Goal: Contribute content: Add original content to the website for others to see

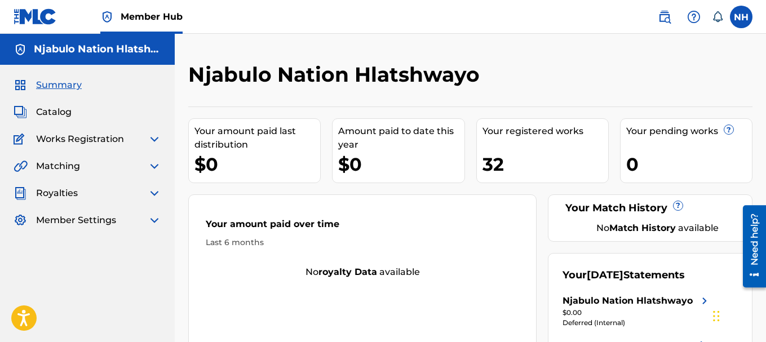
click at [67, 88] on span "Summary" at bounding box center [59, 85] width 46 height 14
click at [46, 23] on img at bounding box center [35, 16] width 43 height 16
click at [59, 111] on span "Catalog" at bounding box center [54, 112] width 36 height 14
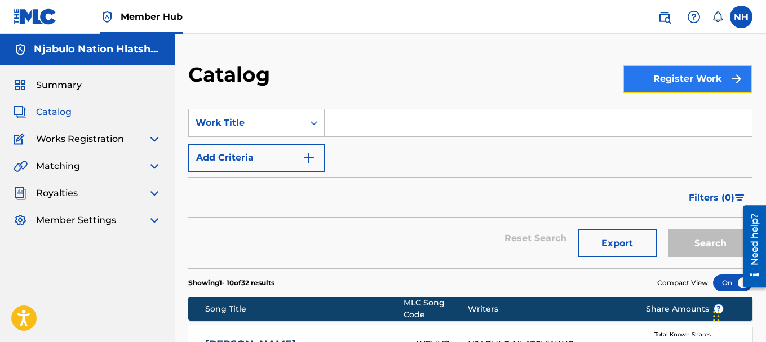
click at [660, 83] on button "Register Work" at bounding box center [688, 79] width 130 height 28
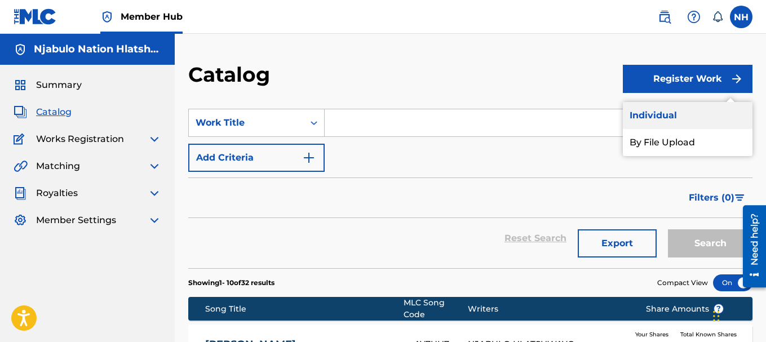
click at [654, 123] on link "Individual" at bounding box center [688, 115] width 130 height 27
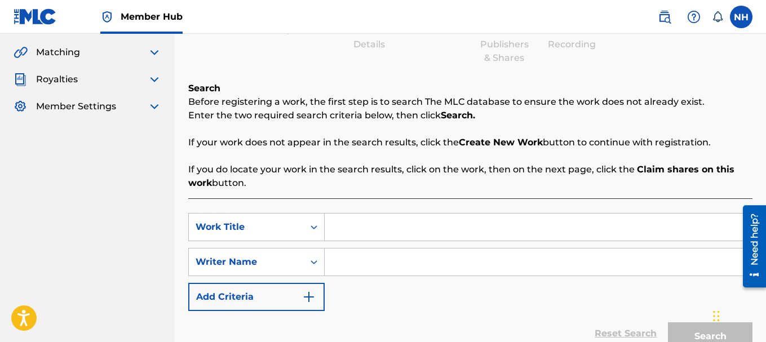
scroll to position [108, 0]
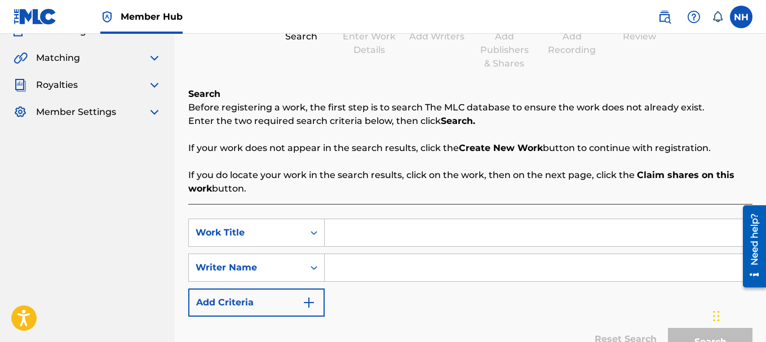
click at [365, 234] on input "Search Form" at bounding box center [538, 232] width 427 height 27
paste input "MZBX33"
drag, startPoint x: 390, startPoint y: 234, endPoint x: 295, endPoint y: 234, distance: 95.3
click at [295, 234] on div "SearchWithCriteria2de2e363-77b0-4f3d-887f-7450b1eaf09e Work Title MZBX33" at bounding box center [470, 233] width 564 height 28
paste input "Buthebelele - [PERSON_NAME] (Produced By [PERSON_NAME])"
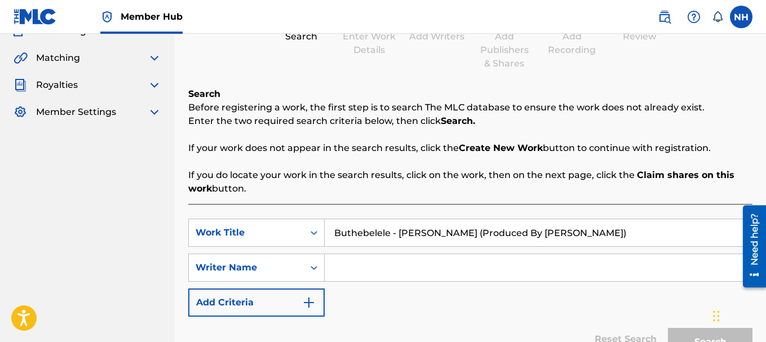
type input "Buthebelele - [PERSON_NAME] (Produced By [PERSON_NAME])"
click at [358, 267] on input "Search Form" at bounding box center [538, 267] width 427 height 27
click at [289, 268] on div "Writer Name" at bounding box center [246, 268] width 101 height 14
click at [145, 183] on nav "Njabulo Nation Hlatshwayo Summary Catalog Works Registration Claiming Tool Indi…" at bounding box center [87, 163] width 175 height 475
click at [345, 267] on input "Search Form" at bounding box center [538, 267] width 427 height 27
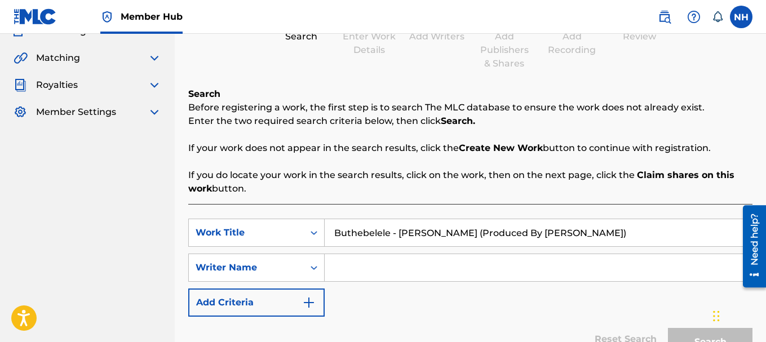
paste input "Buthebelele - [PERSON_NAME] (Produced By [PERSON_NAME])"
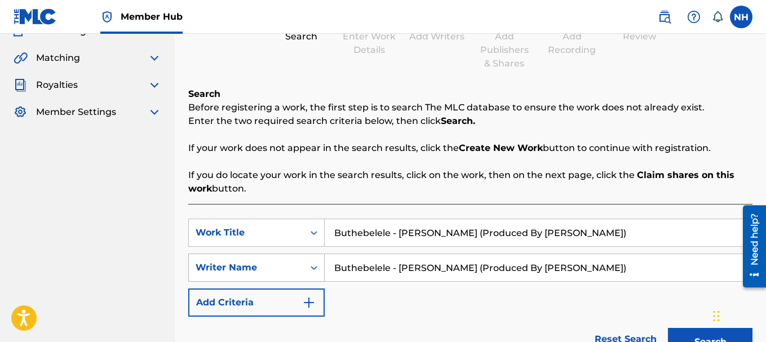
drag, startPoint x: 582, startPoint y: 268, endPoint x: 302, endPoint y: 274, distance: 280.2
click at [302, 274] on div "SearchWithCriteria7b7f0d16-d904-4caf-a16b-c4378990abf1 Writer Name Buthebelele …" at bounding box center [470, 268] width 564 height 28
type input "n"
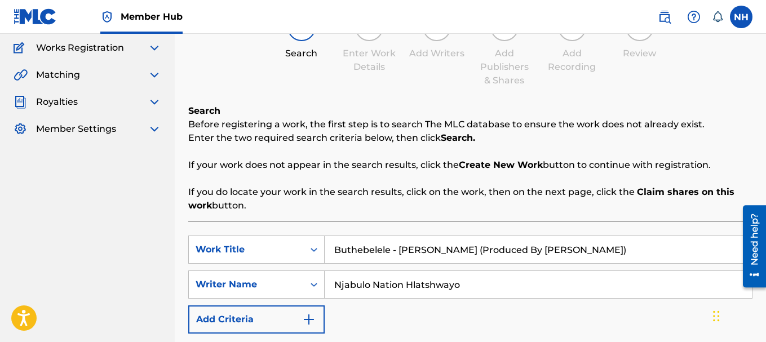
scroll to position [221, 0]
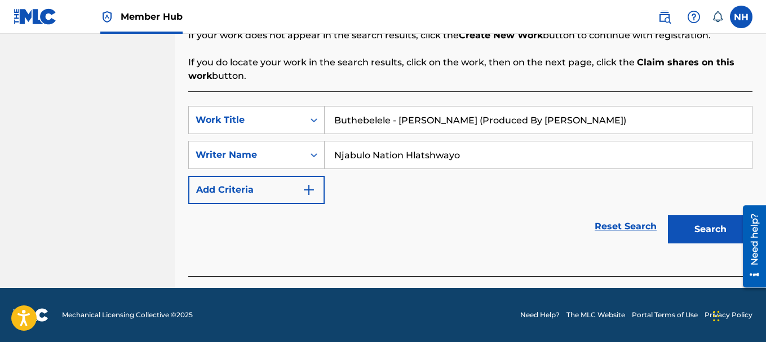
type input "Njabulo Nation Hlatshwayo"
drag, startPoint x: 389, startPoint y: 122, endPoint x: 634, endPoint y: 127, distance: 245.2
click at [634, 127] on input "Buthebelele - [PERSON_NAME] (Produced By [PERSON_NAME])" at bounding box center [538, 120] width 427 height 27
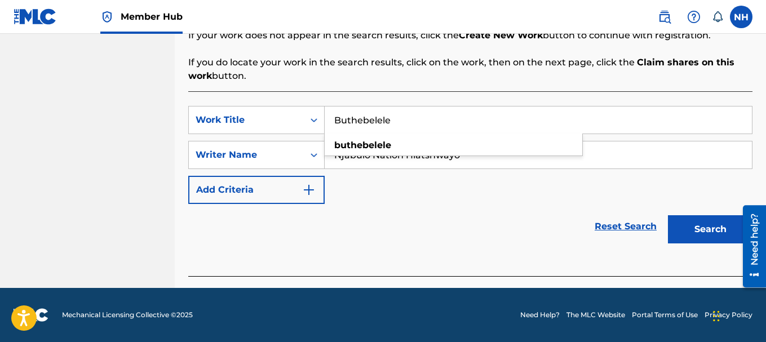
type input "Buthebelele"
click at [514, 206] on div "Reset Search Search" at bounding box center [470, 226] width 564 height 45
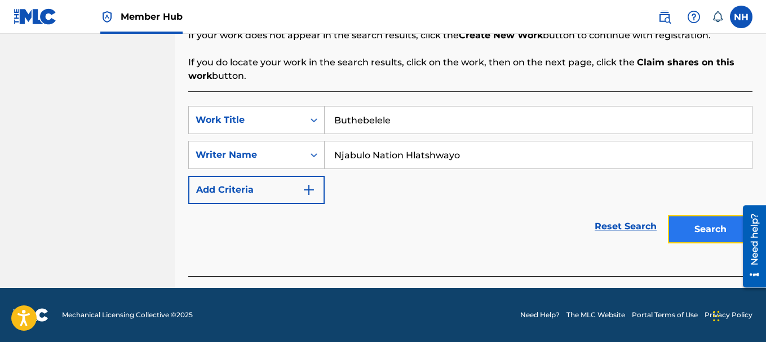
click at [701, 229] on button "Search" at bounding box center [710, 229] width 85 height 28
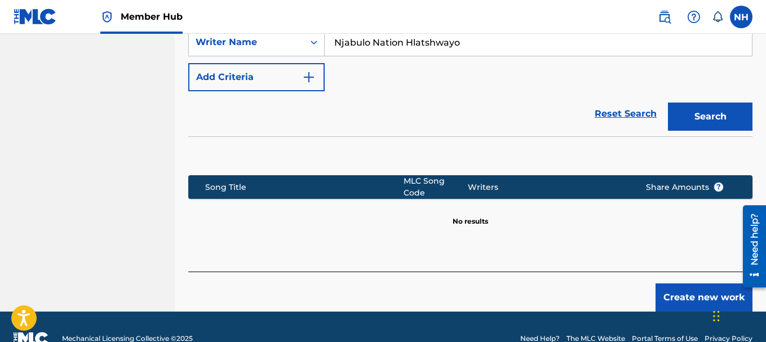
scroll to position [351, 0]
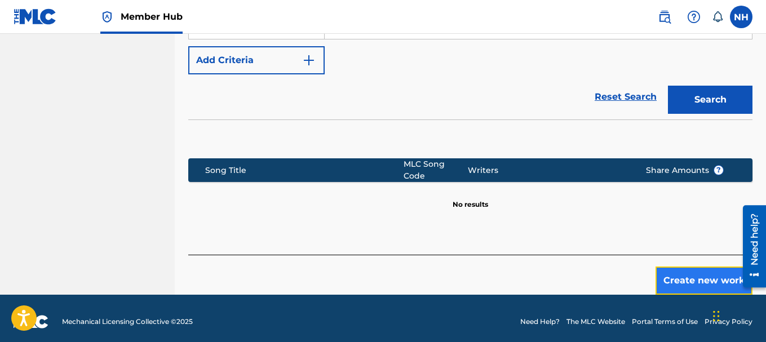
click at [682, 273] on button "Create new work" at bounding box center [704, 281] width 97 height 28
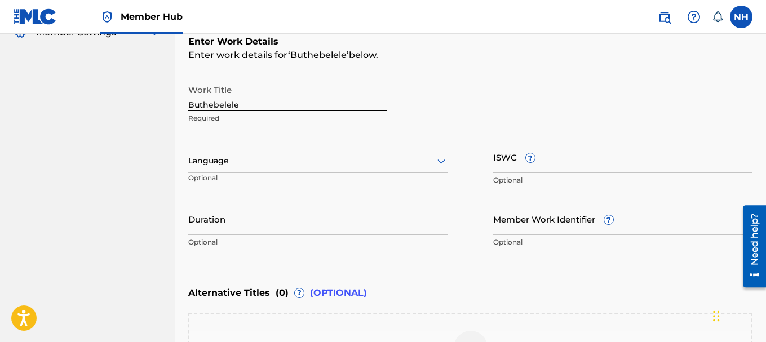
scroll to position [181, 0]
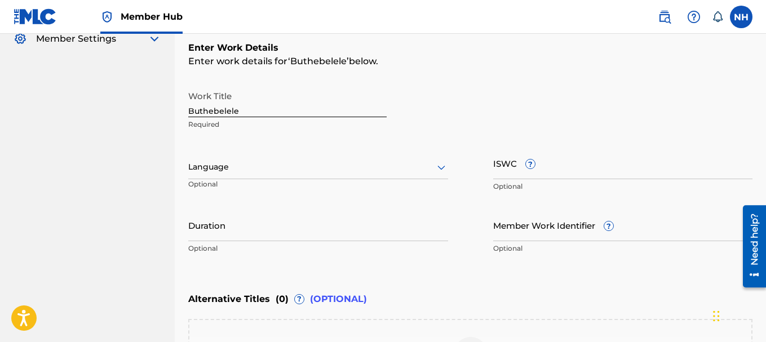
click at [245, 167] on div at bounding box center [318, 167] width 260 height 14
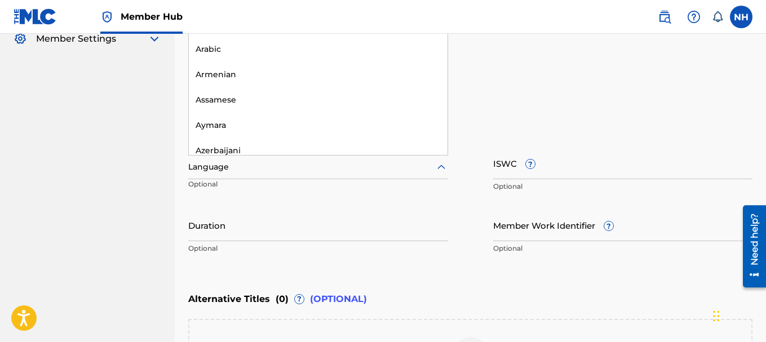
scroll to position [0, 0]
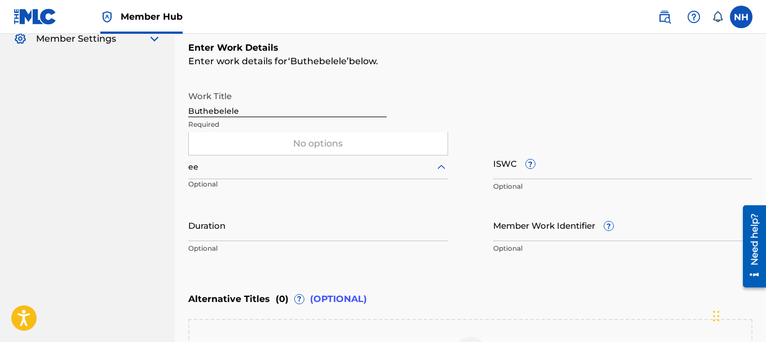
type input "e"
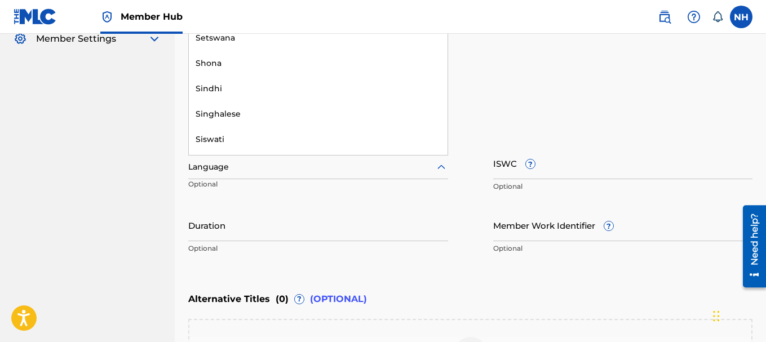
scroll to position [2705, 0]
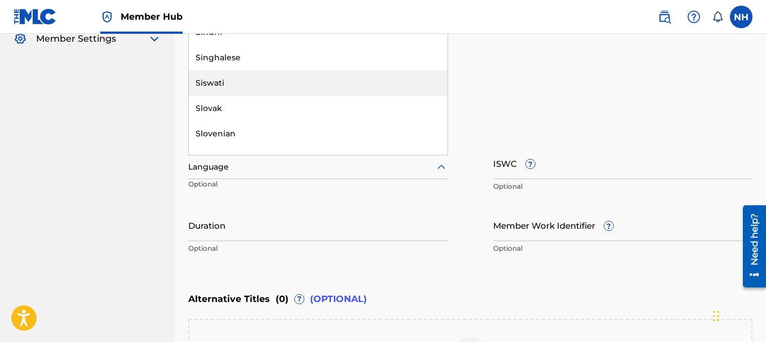
click at [226, 86] on div "Siswati" at bounding box center [318, 82] width 259 height 25
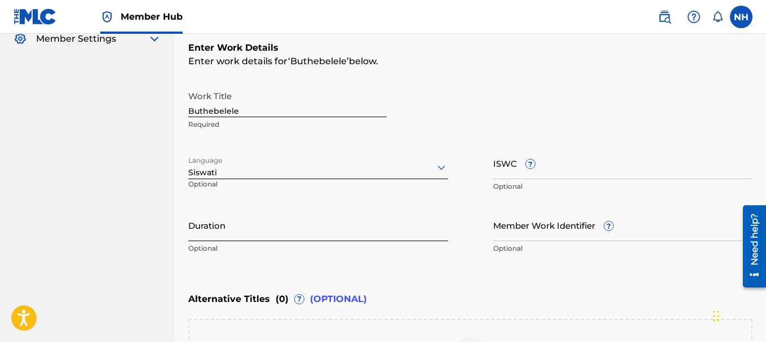
click at [264, 224] on input "Duration" at bounding box center [318, 225] width 260 height 32
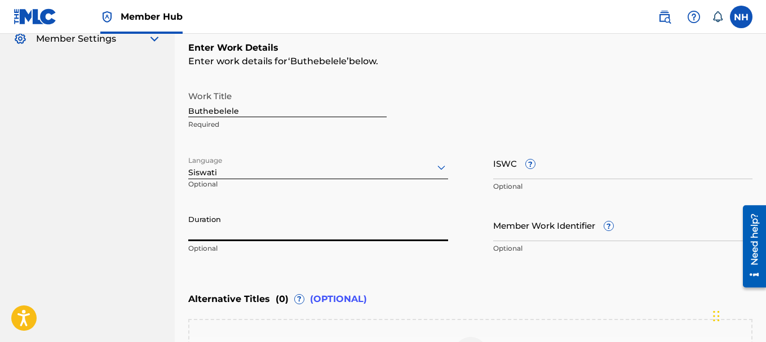
click at [220, 172] on div at bounding box center [318, 167] width 260 height 14
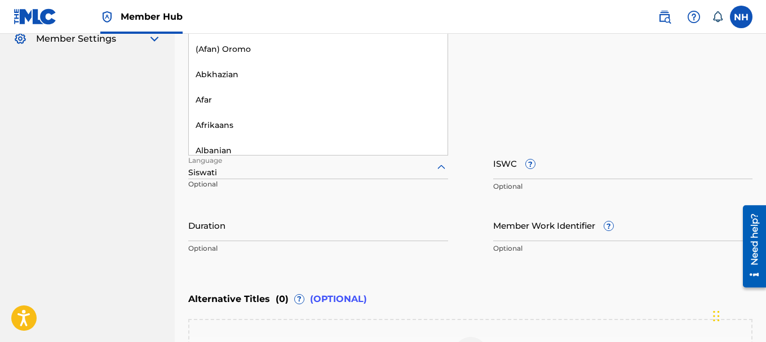
scroll to position [2655, 0]
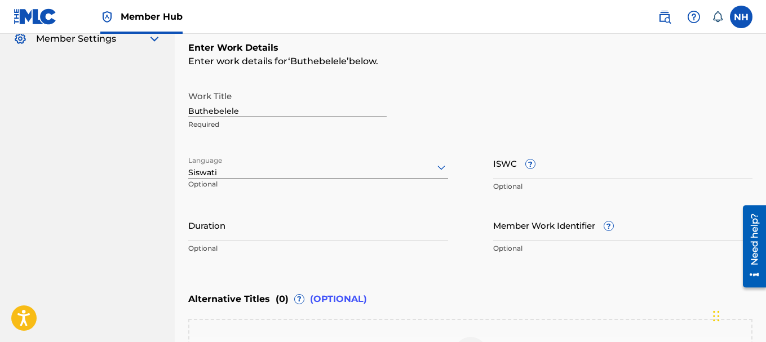
click at [220, 172] on div at bounding box center [318, 167] width 260 height 14
click at [278, 171] on div at bounding box center [318, 167] width 260 height 14
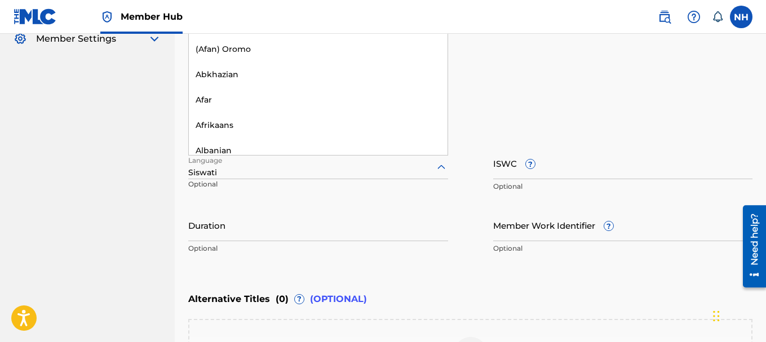
click at [278, 171] on div at bounding box center [318, 167] width 260 height 14
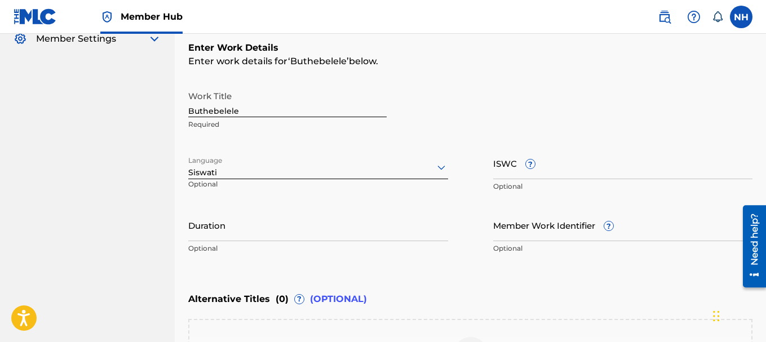
click at [278, 171] on div at bounding box center [318, 167] width 260 height 14
click at [335, 169] on div at bounding box center [318, 167] width 260 height 14
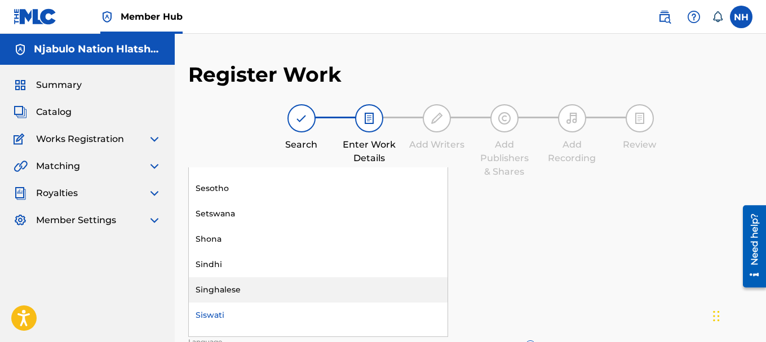
scroll to position [0, 0]
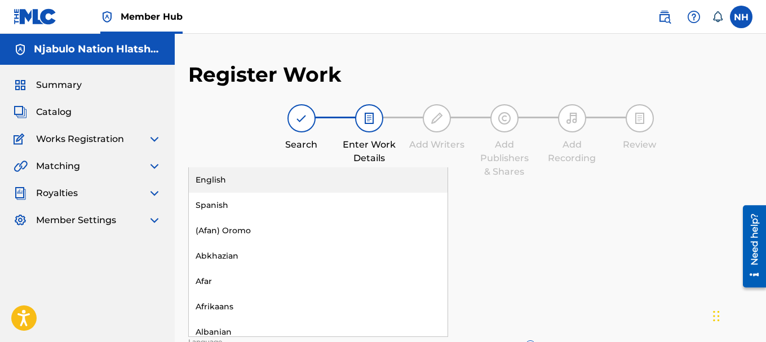
click at [327, 185] on div "English" at bounding box center [318, 179] width 259 height 25
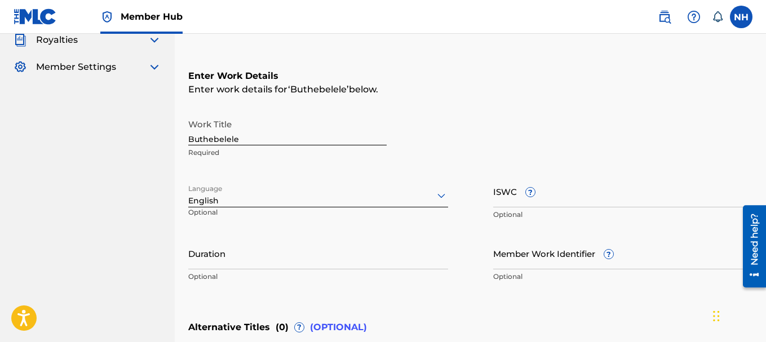
scroll to position [169, 0]
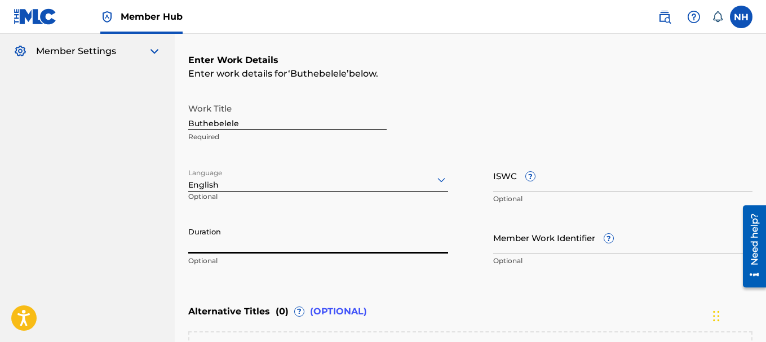
click at [304, 239] on input "Duration" at bounding box center [318, 238] width 260 height 32
type input "03:20"
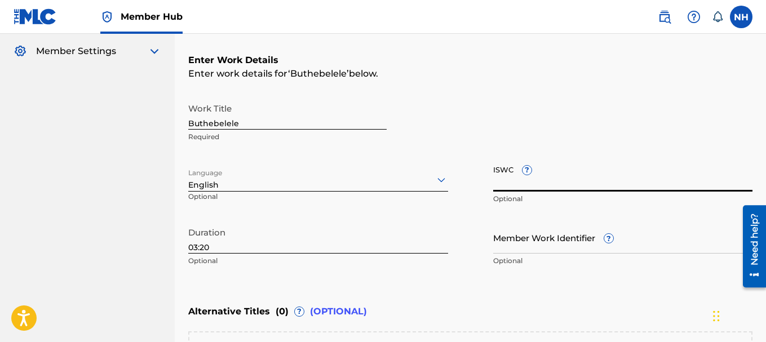
click at [566, 178] on input "ISWC ?" at bounding box center [623, 176] width 260 height 32
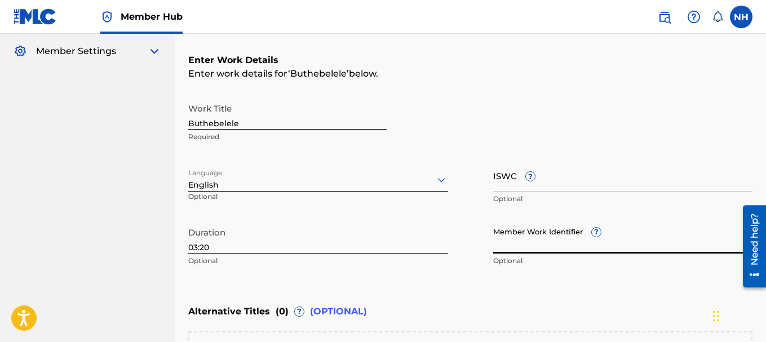
click at [556, 246] on input "Member Work Identifier ?" at bounding box center [623, 238] width 260 height 32
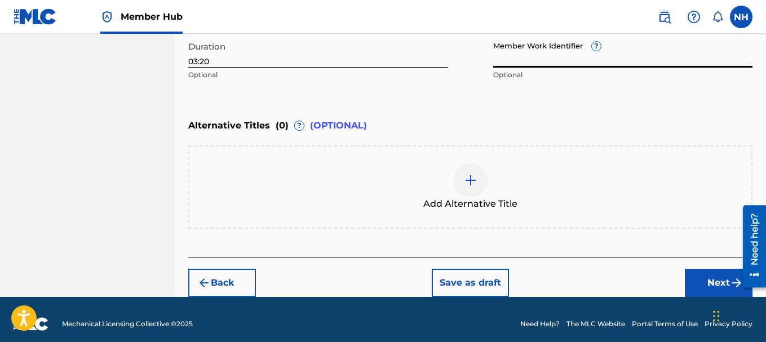
scroll to position [364, 0]
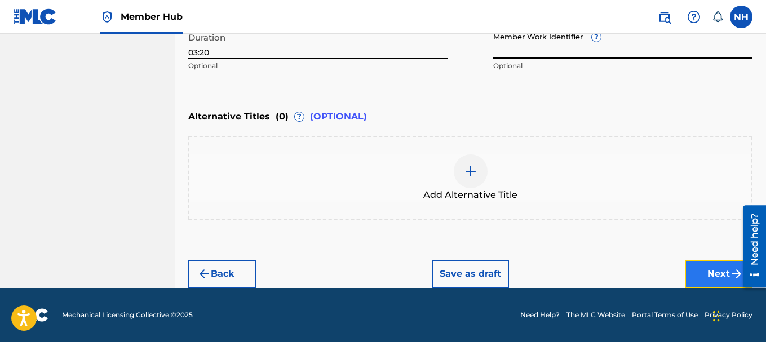
click at [712, 274] on button "Next" at bounding box center [719, 274] width 68 height 28
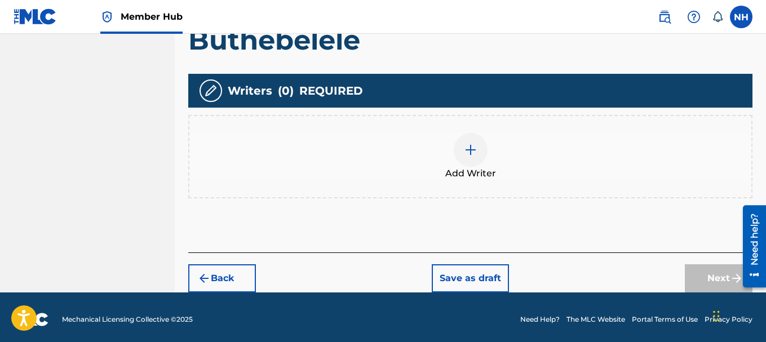
scroll to position [273, 0]
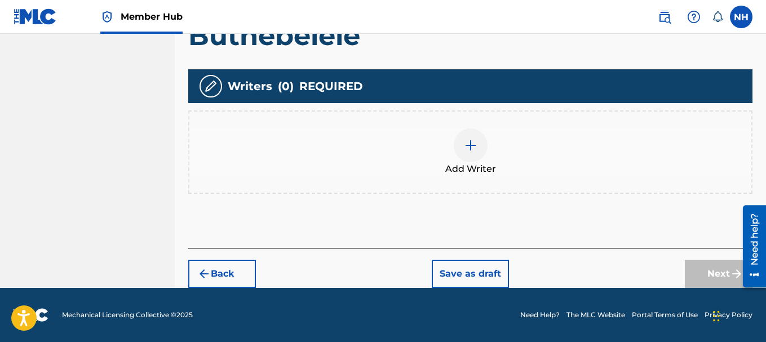
click at [470, 146] on img at bounding box center [471, 146] width 14 height 14
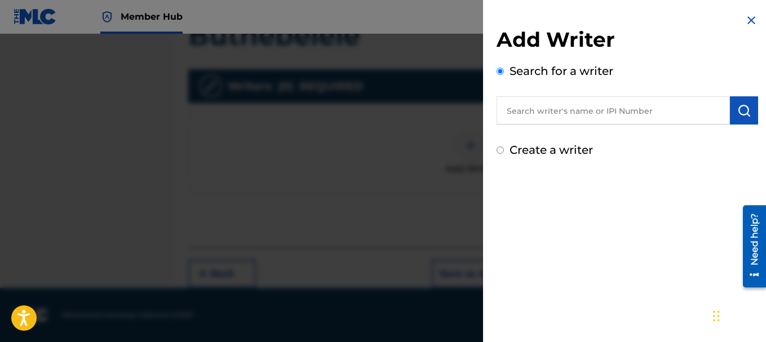
click at [518, 114] on input "text" at bounding box center [613, 110] width 233 height 28
type input "njabulo nation hlatshwayo"
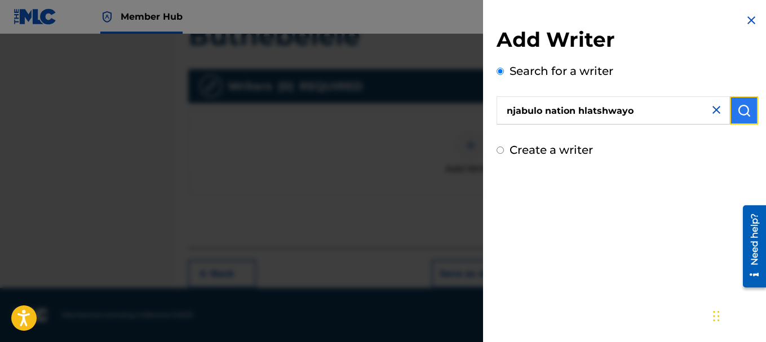
click at [732, 109] on button "submit" at bounding box center [744, 110] width 28 height 28
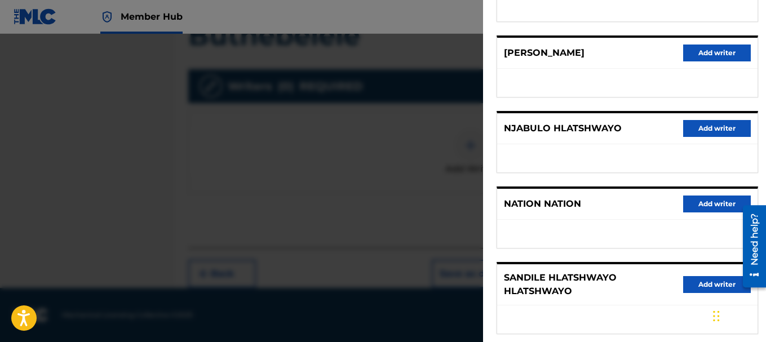
scroll to position [225, 0]
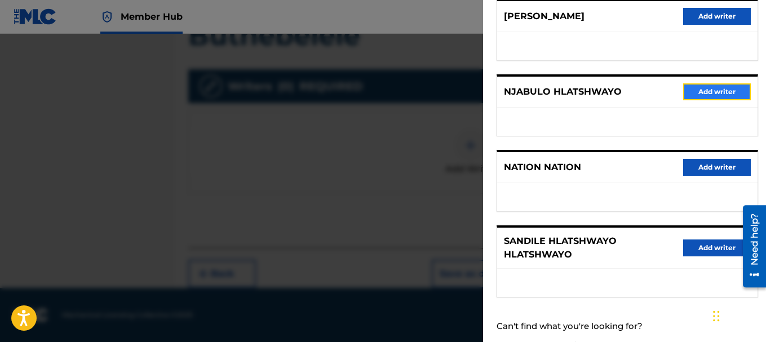
click at [703, 92] on button "Add writer" at bounding box center [717, 91] width 68 height 17
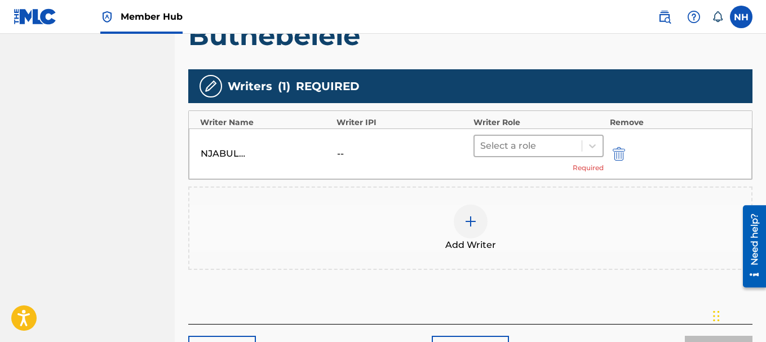
click at [525, 145] on div at bounding box center [528, 146] width 96 height 16
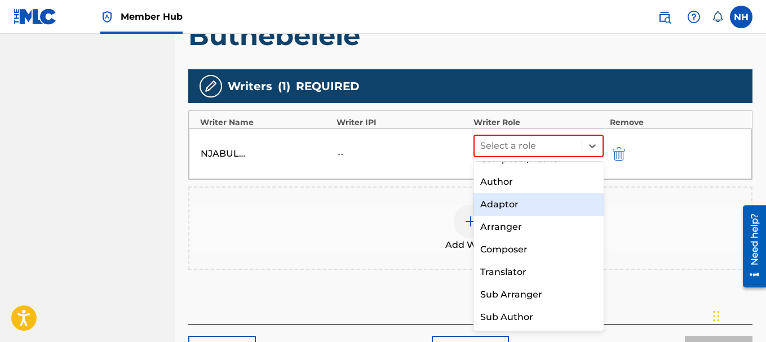
scroll to position [0, 0]
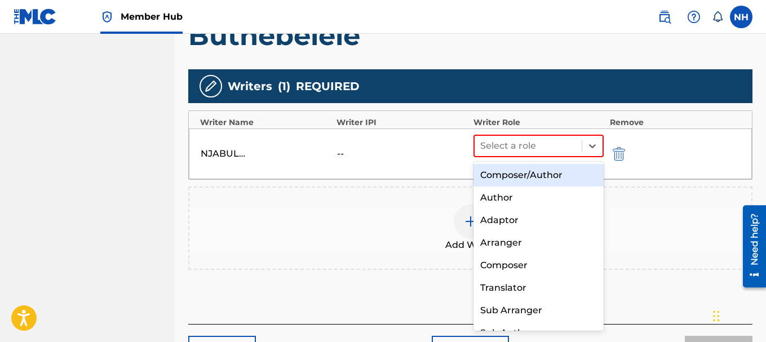
click at [528, 180] on div "Composer/Author" at bounding box center [538, 175] width 131 height 23
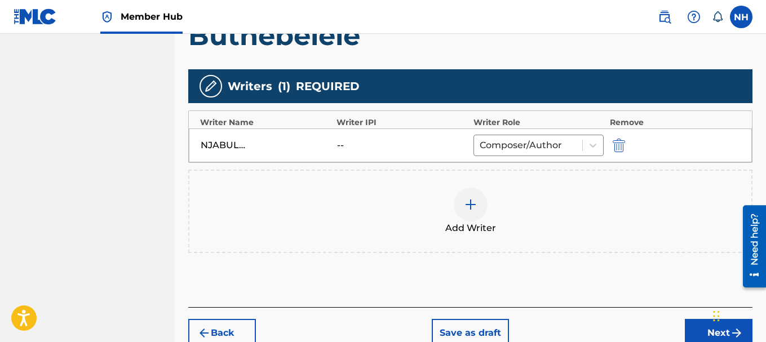
click at [409, 148] on div "--" at bounding box center [402, 146] width 131 height 14
click at [467, 214] on div at bounding box center [471, 205] width 34 height 34
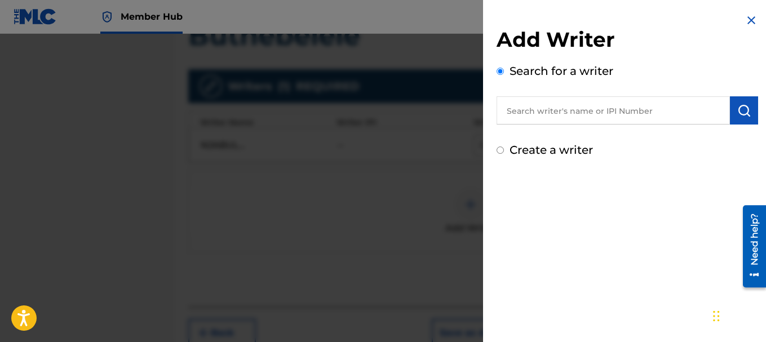
click at [749, 19] on img at bounding box center [752, 21] width 14 height 14
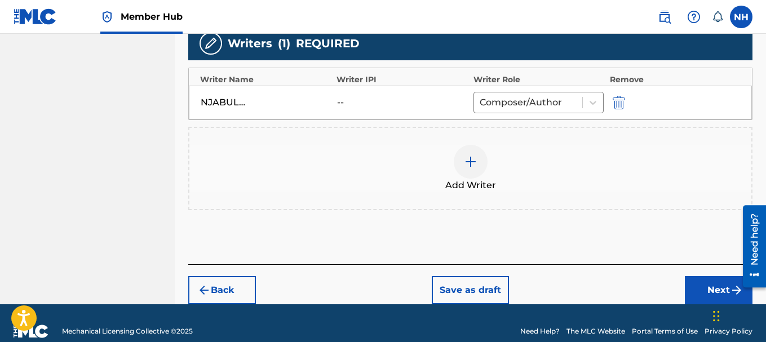
scroll to position [332, 0]
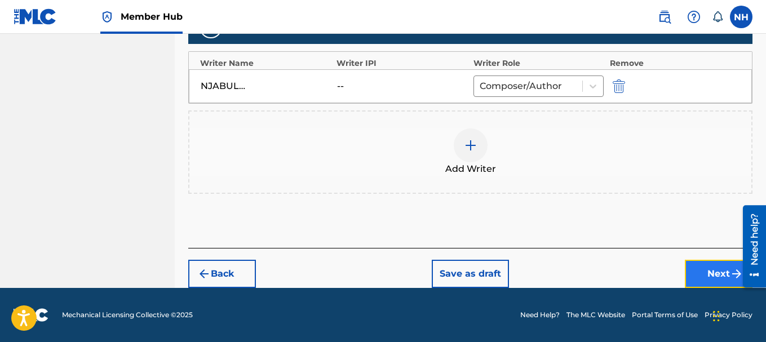
click at [708, 276] on button "Next" at bounding box center [719, 274] width 68 height 28
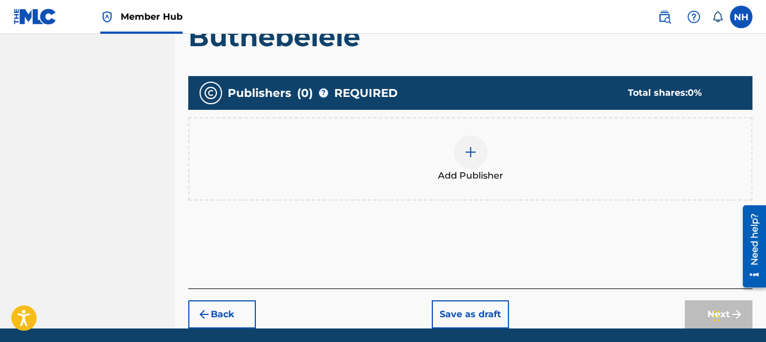
scroll to position [260, 0]
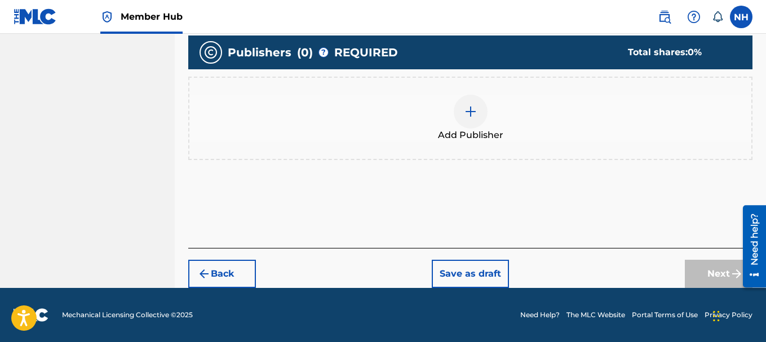
click at [471, 110] on img at bounding box center [471, 112] width 14 height 14
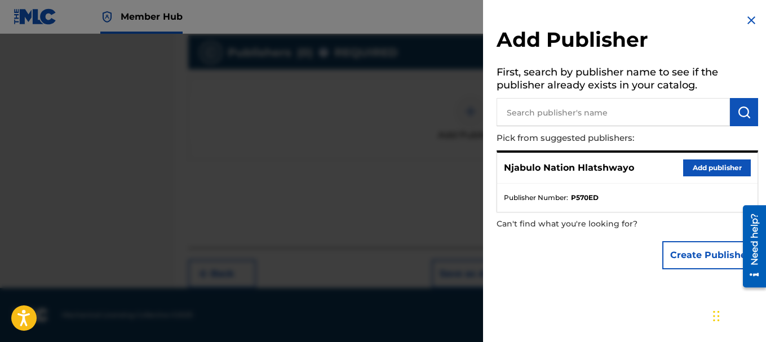
click at [539, 109] on input "text" at bounding box center [613, 112] width 233 height 28
click at [702, 167] on button "Add publisher" at bounding box center [717, 168] width 68 height 17
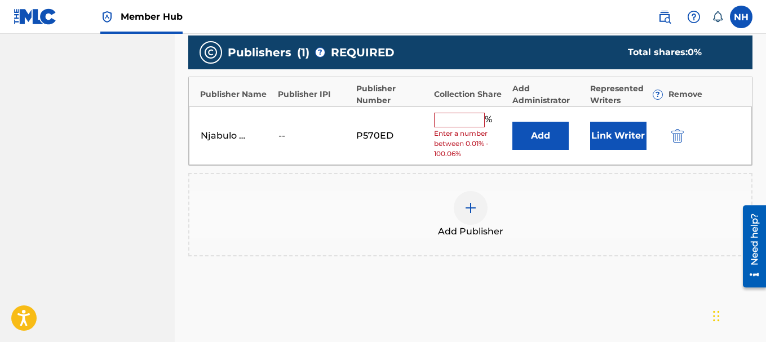
click at [463, 125] on input "text" at bounding box center [459, 120] width 51 height 15
type input "100"
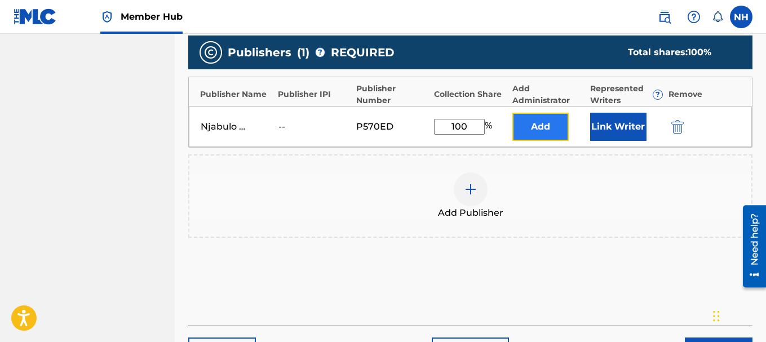
click at [548, 125] on button "Add" at bounding box center [540, 127] width 56 height 28
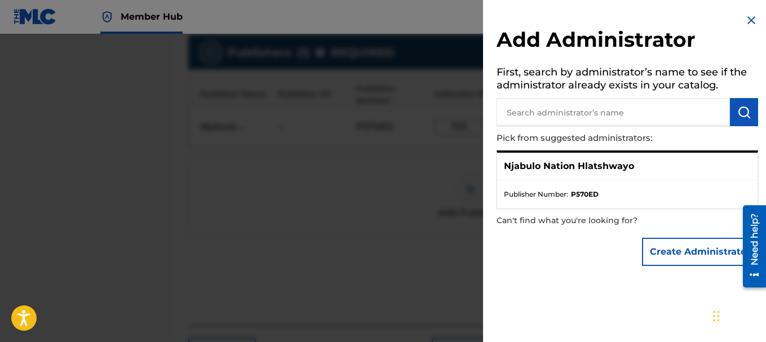
click at [575, 194] on strong "P570ED" at bounding box center [585, 194] width 28 height 10
click at [587, 171] on p "Njabulo Nation Hlatshwayo" at bounding box center [569, 167] width 130 height 14
click at [747, 19] on img at bounding box center [752, 21] width 14 height 14
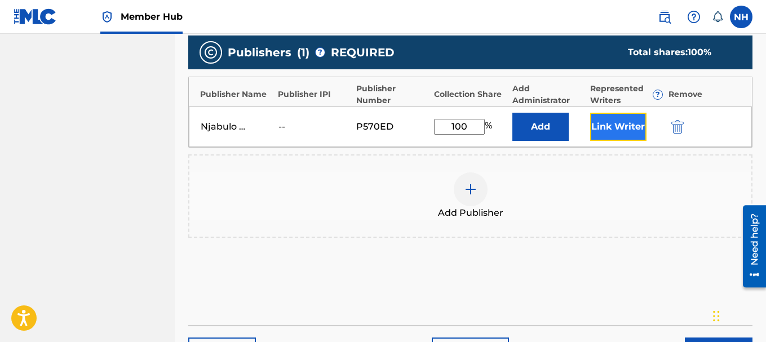
click at [613, 128] on button "Link Writer" at bounding box center [618, 127] width 56 height 28
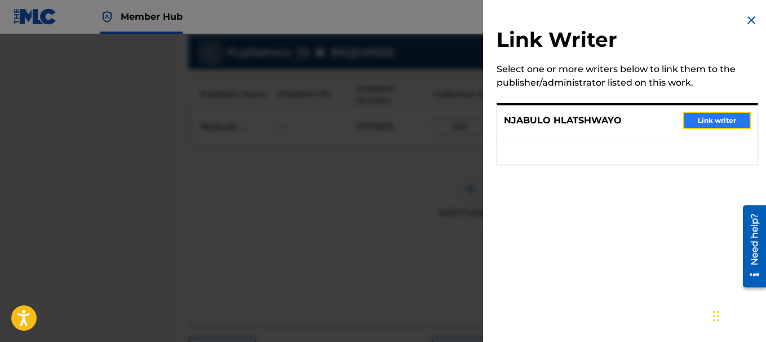
click at [705, 119] on button "Link writer" at bounding box center [717, 120] width 68 height 17
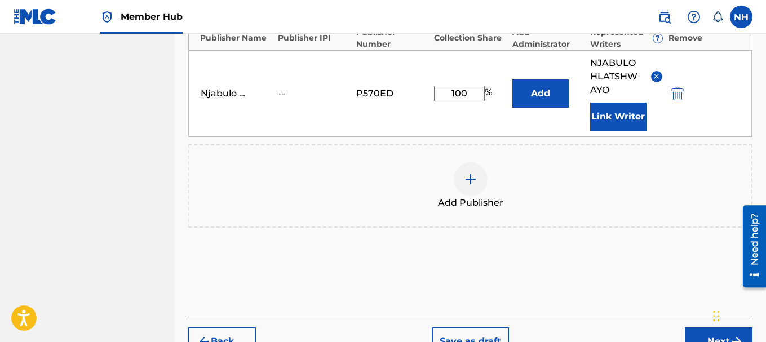
scroll to position [373, 0]
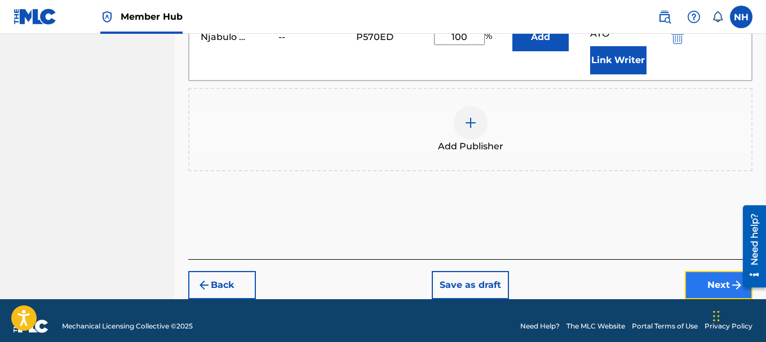
click at [701, 287] on button "Next" at bounding box center [719, 285] width 68 height 28
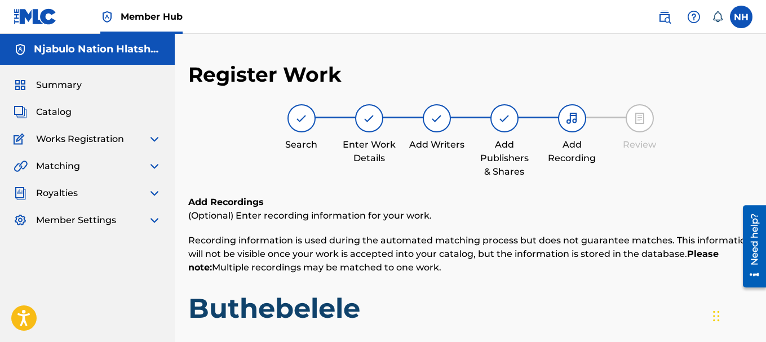
scroll to position [255, 0]
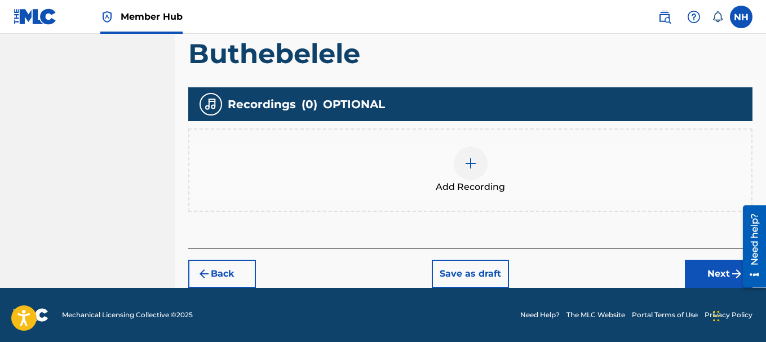
click at [473, 169] on img at bounding box center [471, 164] width 14 height 14
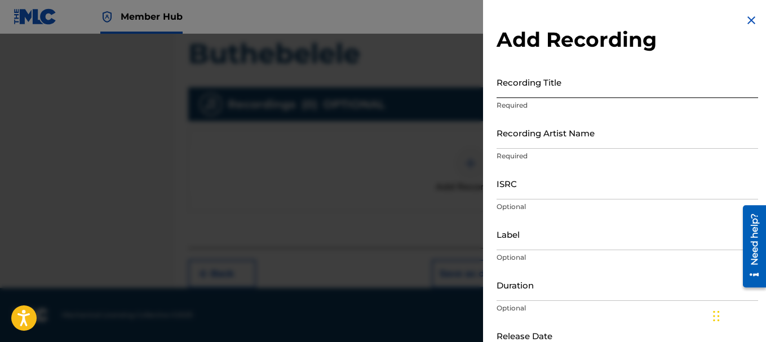
click at [550, 87] on input "Recording Title" at bounding box center [628, 82] width 262 height 32
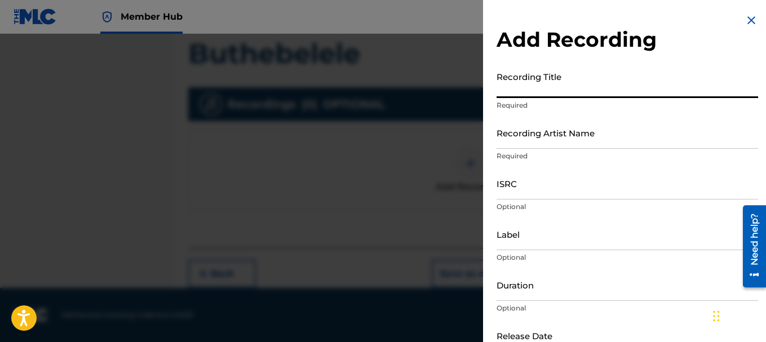
paste input "Buthebelele - [PERSON_NAME] (Produced By [PERSON_NAME])"
drag, startPoint x: 547, startPoint y: 88, endPoint x: 724, endPoint y: 102, distance: 177.5
click at [724, 102] on div "Recording Title Buthebelele - [PERSON_NAME] (Produced By [PERSON_NAME]) Required" at bounding box center [628, 91] width 262 height 51
type input "Buthebelele"
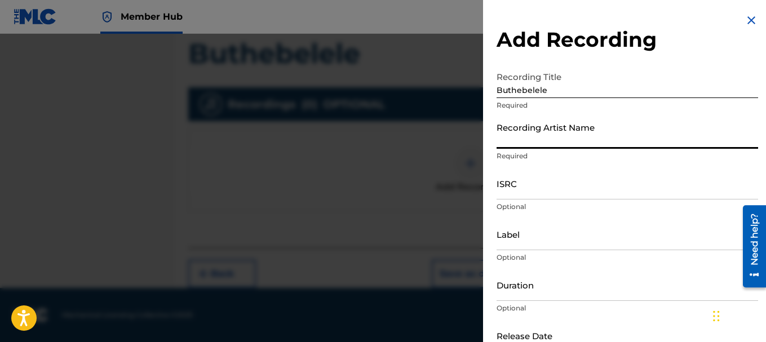
click at [592, 141] on input "Recording Artist Name" at bounding box center [628, 133] width 262 height 32
type input "[PERSON_NAME]"
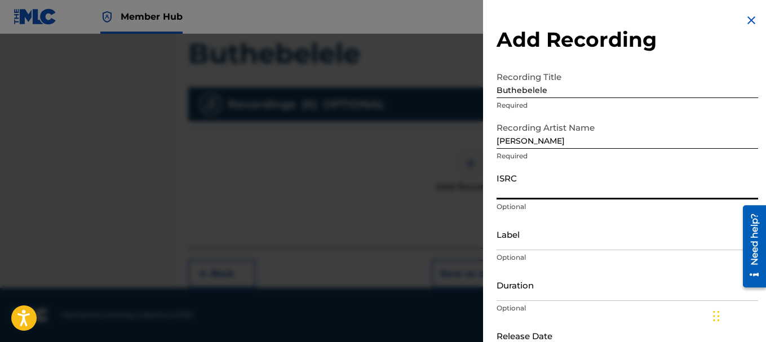
click at [560, 194] on input "ISRC" at bounding box center [628, 183] width 262 height 32
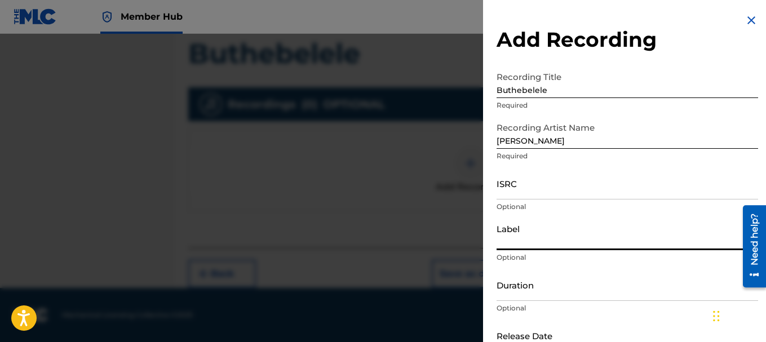
click at [544, 235] on input "Label" at bounding box center [628, 234] width 262 height 32
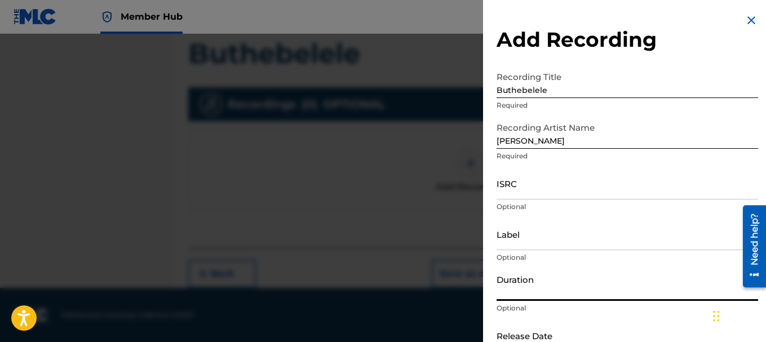
click at [559, 294] on input "Duration" at bounding box center [628, 285] width 262 height 32
drag, startPoint x: 509, startPoint y: 296, endPoint x: 520, endPoint y: 298, distance: 10.8
click at [520, 298] on input "03:53" at bounding box center [628, 285] width 262 height 32
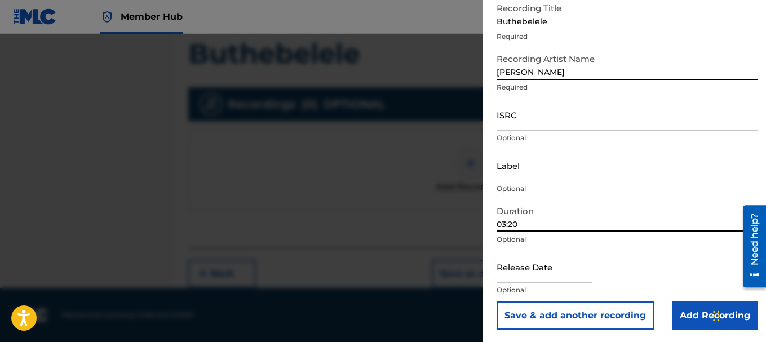
scroll to position [70, 0]
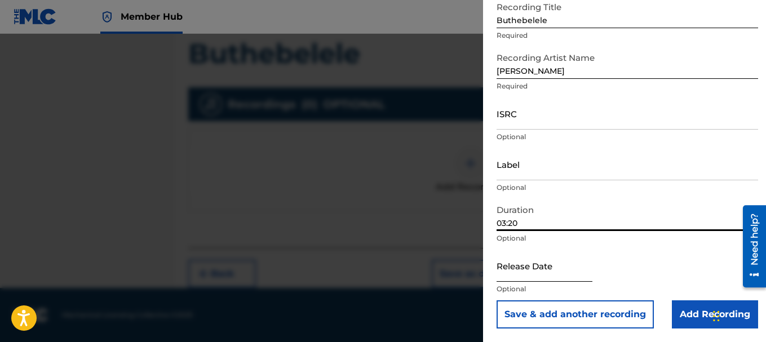
type input "03:20"
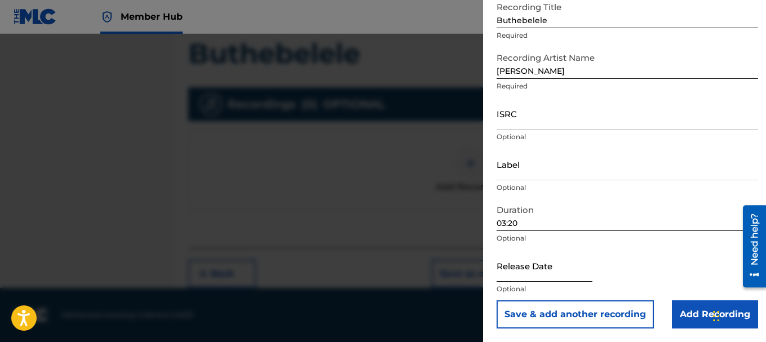
click at [553, 273] on input "text" at bounding box center [545, 266] width 96 height 32
select select "9"
select select "2025"
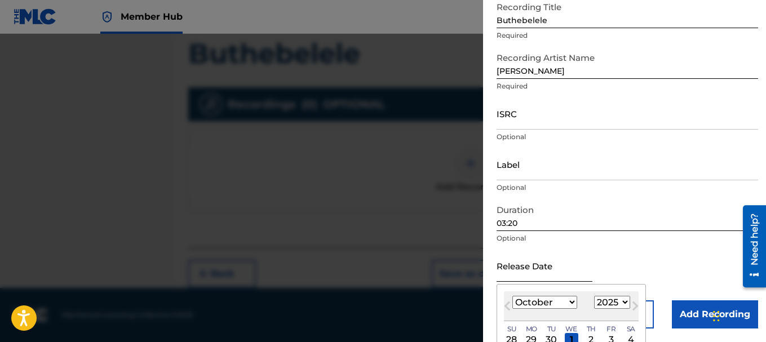
scroll to position [126, 0]
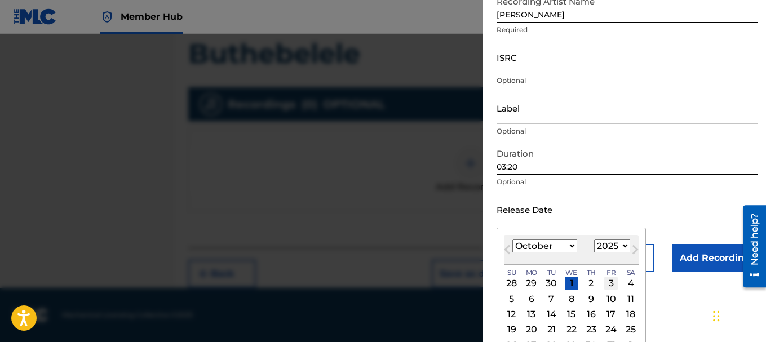
click at [612, 282] on div "3" at bounding box center [611, 284] width 14 height 14
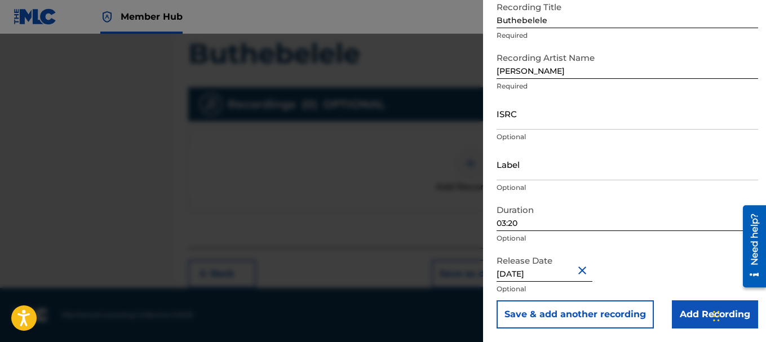
type input "[DATE]"
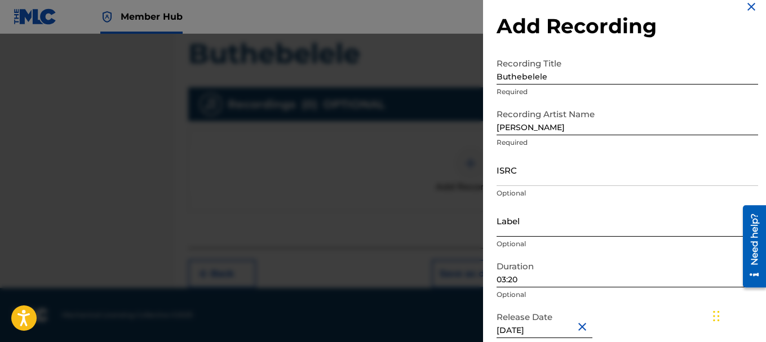
click at [532, 225] on input "Label" at bounding box center [628, 221] width 262 height 32
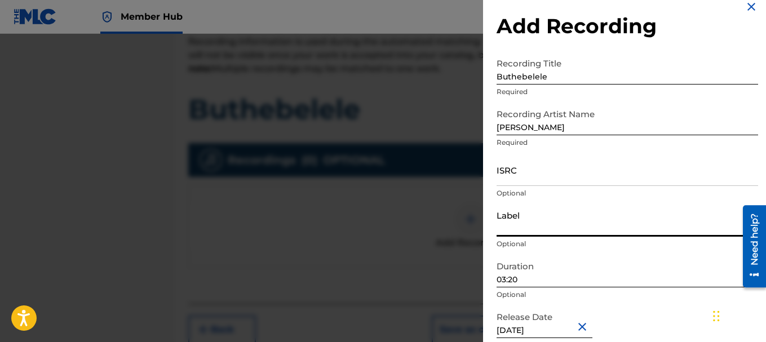
scroll to position [198, 0]
click at [533, 173] on input "ISRC" at bounding box center [628, 170] width 262 height 32
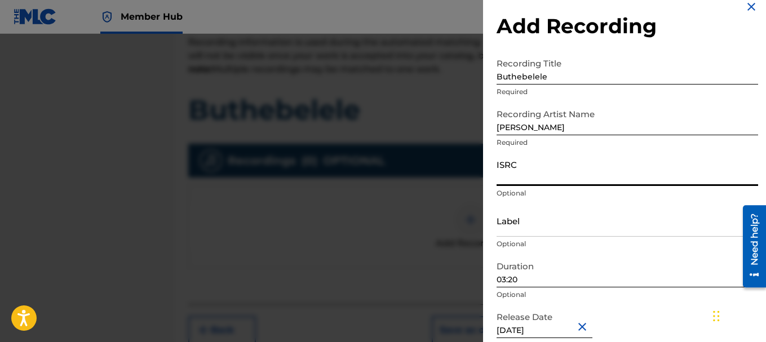
paste input "GXF972581553"
type input "GXF972581553"
click at [542, 227] on input "Label" at bounding box center [628, 221] width 262 height 32
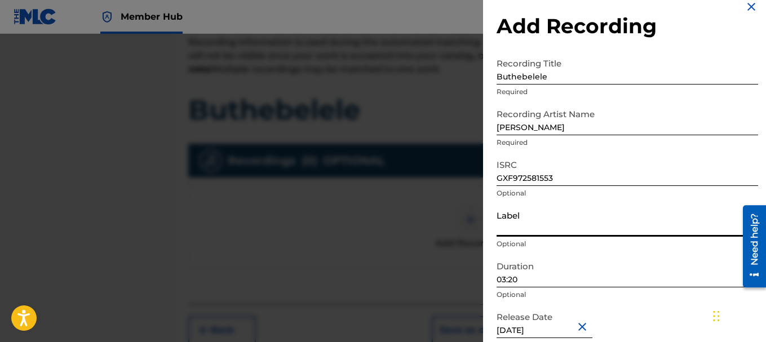
paste input "LULLABY ENTERTAINMENT ENTERPRICE"
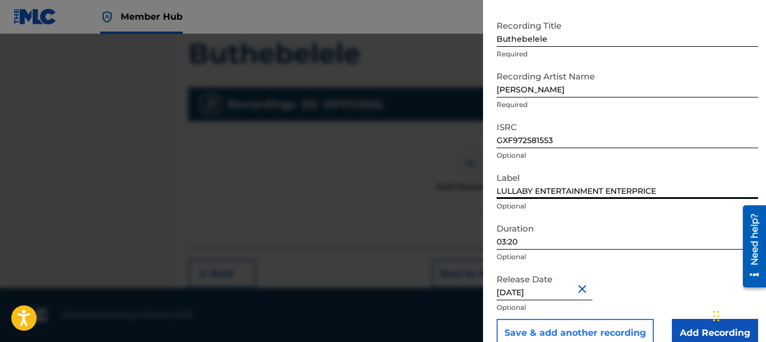
scroll to position [70, 0]
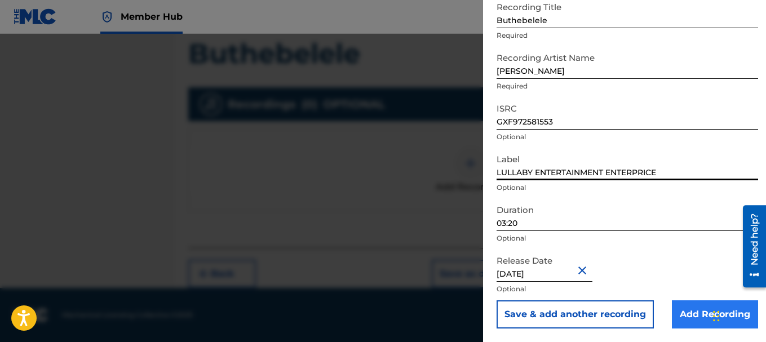
type input "LULLABY ENTERTAINMENT ENTERPRICE"
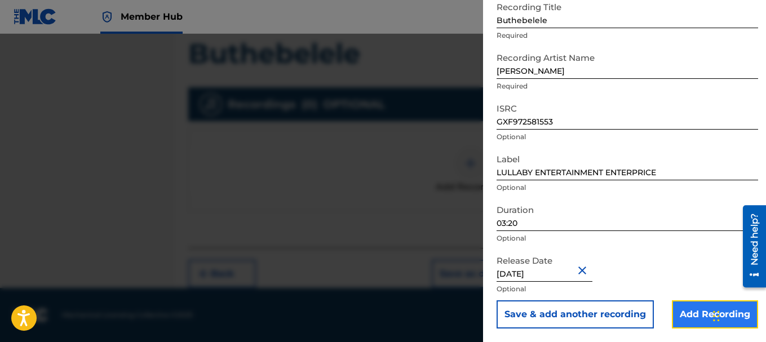
click at [688, 313] on input "Add Recording" at bounding box center [715, 314] width 86 height 28
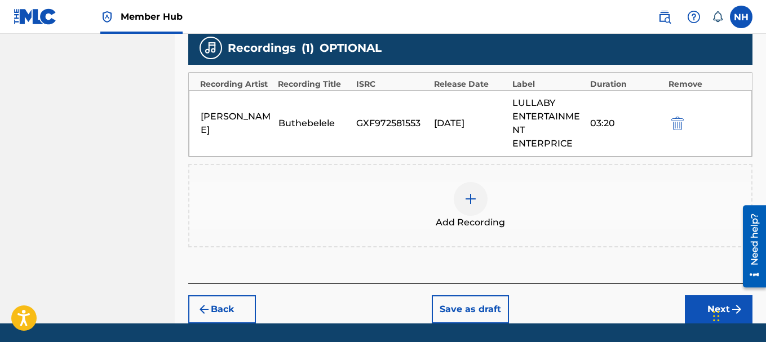
scroll to position [290, 0]
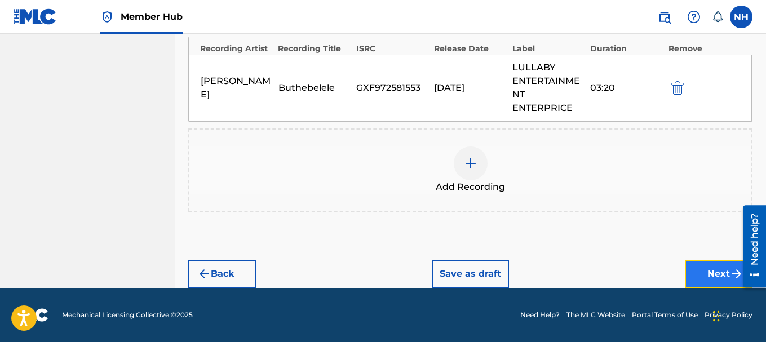
click at [700, 268] on button "Next" at bounding box center [719, 274] width 68 height 28
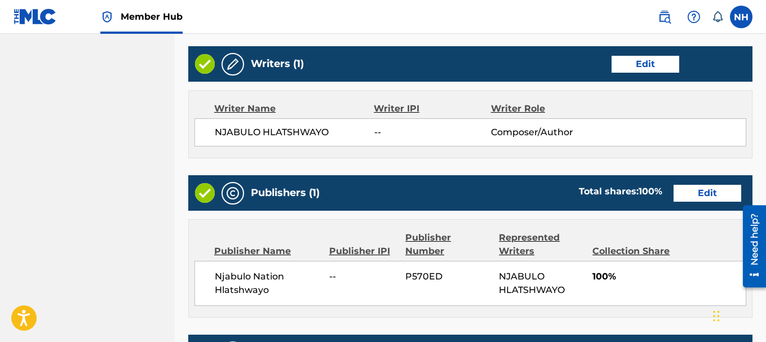
scroll to position [651, 0]
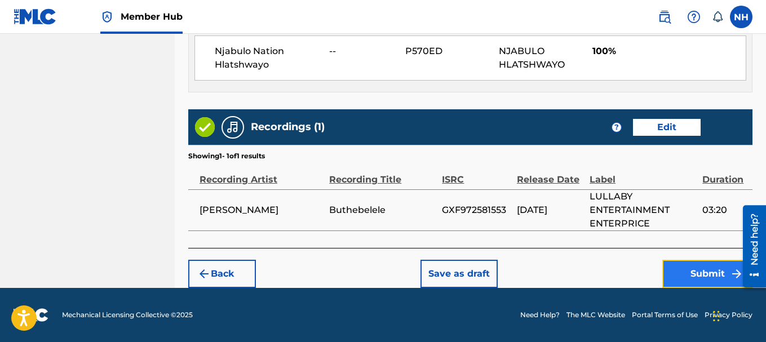
click at [685, 265] on button "Submit" at bounding box center [707, 274] width 90 height 28
click at [674, 272] on button "Submit" at bounding box center [707, 274] width 90 height 28
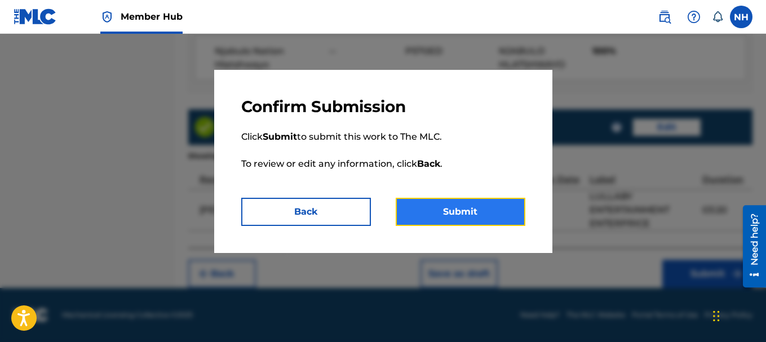
click at [427, 214] on button "Submit" at bounding box center [461, 212] width 130 height 28
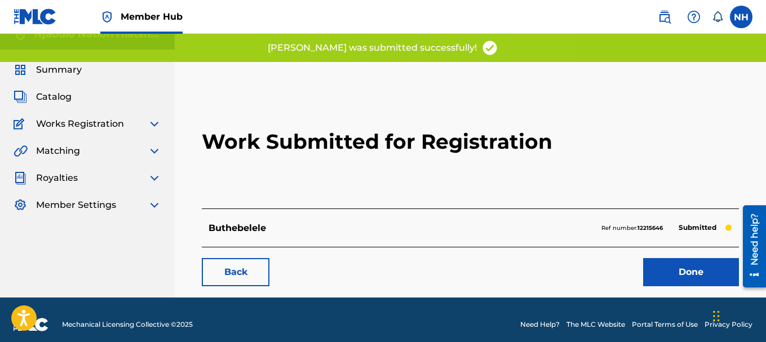
scroll to position [25, 0]
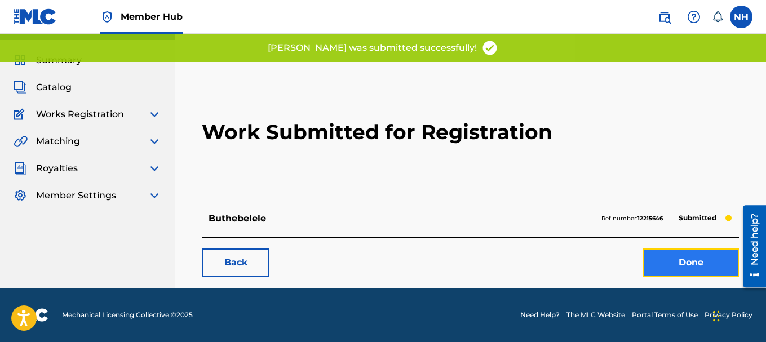
click at [692, 264] on link "Done" at bounding box center [691, 263] width 96 height 28
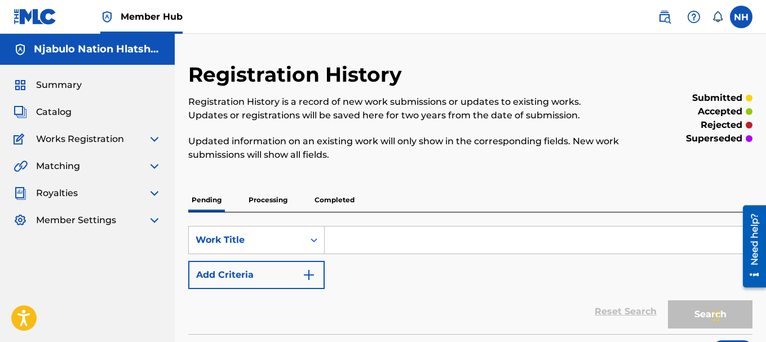
click at [83, 82] on div "Summary" at bounding box center [88, 85] width 148 height 14
click at [65, 88] on span "Summary" at bounding box center [59, 85] width 46 height 14
